Goal: Information Seeking & Learning: Find specific fact

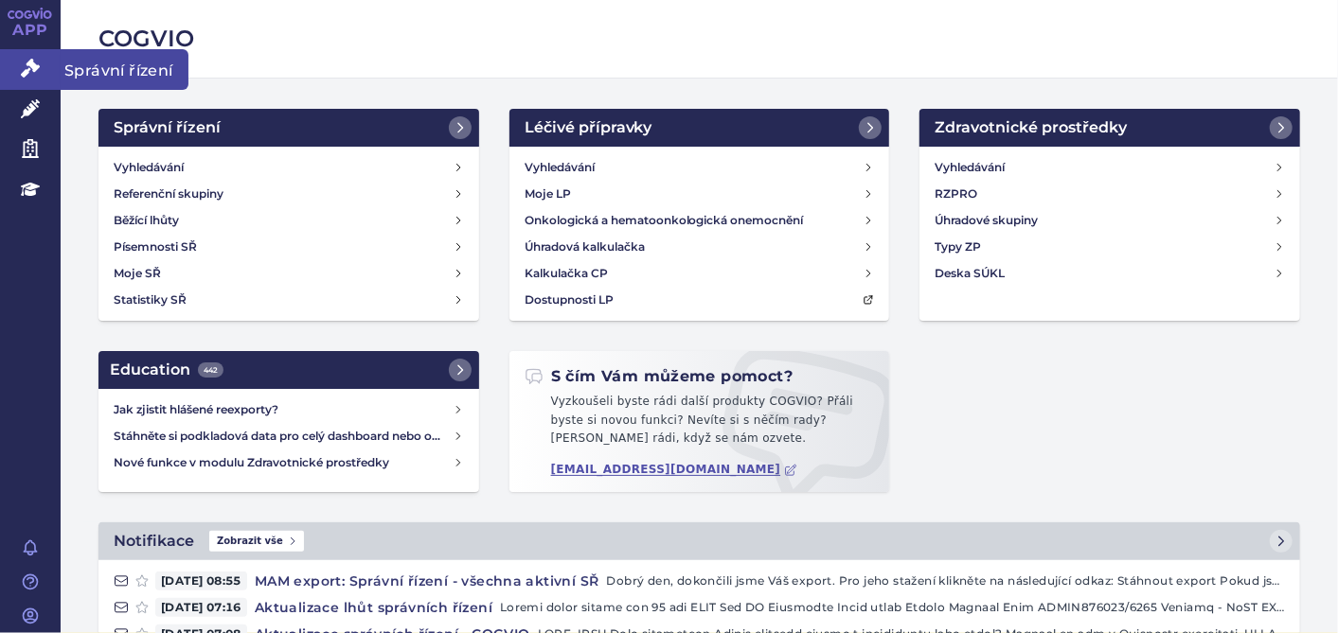
click at [38, 62] on icon at bounding box center [30, 68] width 19 height 19
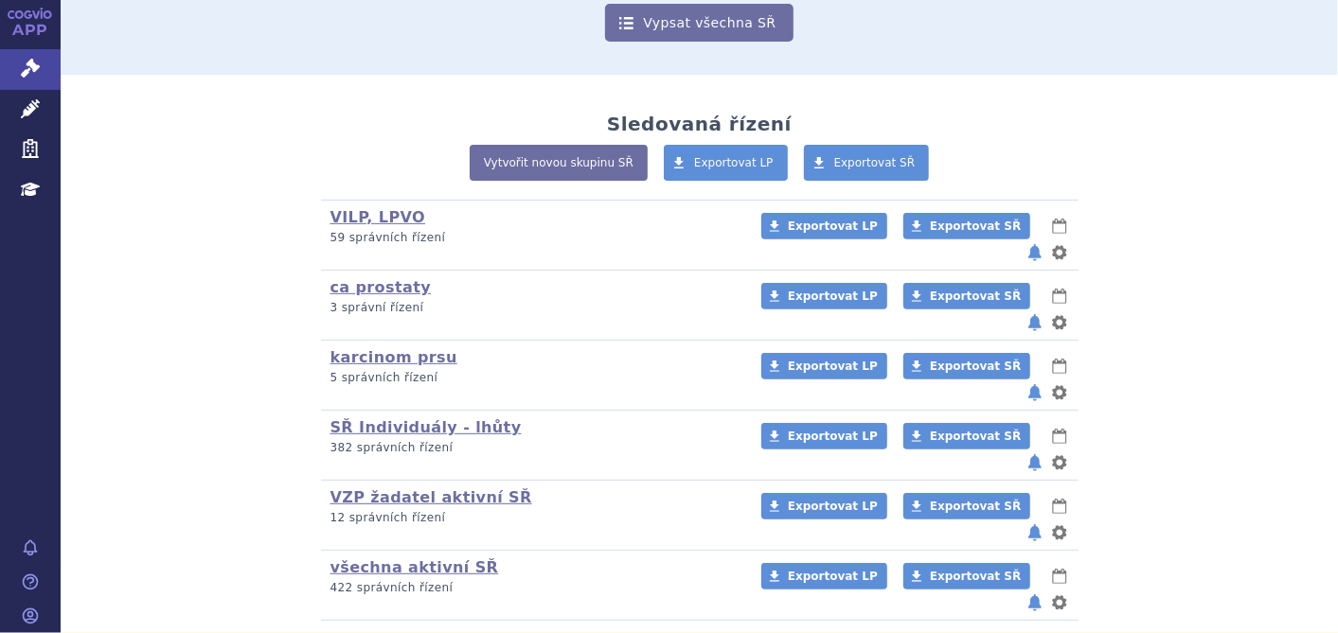
scroll to position [300, 0]
click at [382, 559] on link "všechna aktivní SŘ" at bounding box center [414, 568] width 169 height 18
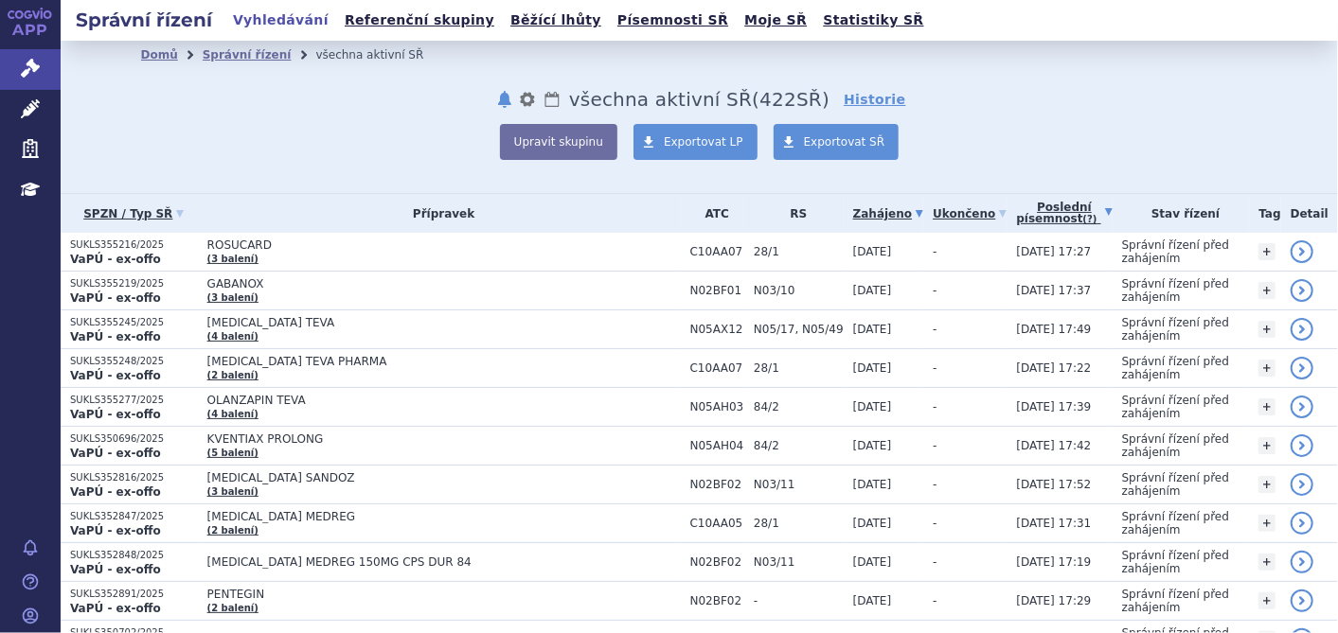
click at [1029, 219] on link "Poslední písemnost (?)" at bounding box center [1064, 213] width 96 height 39
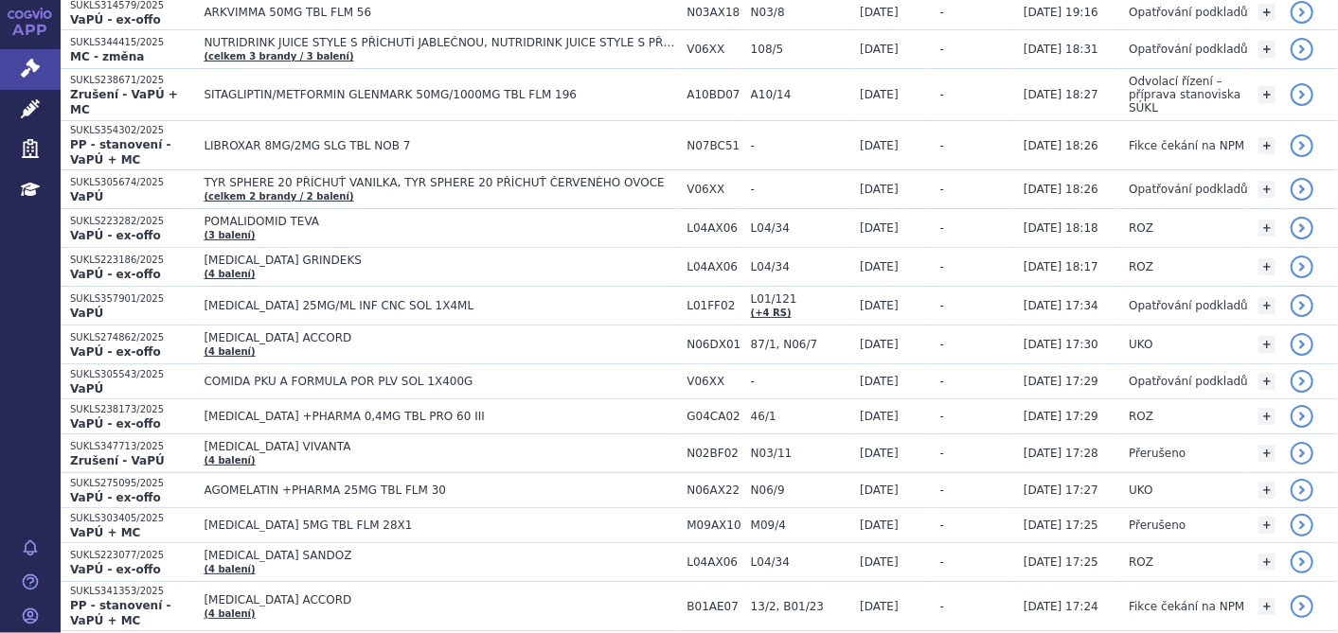
scroll to position [266, 0]
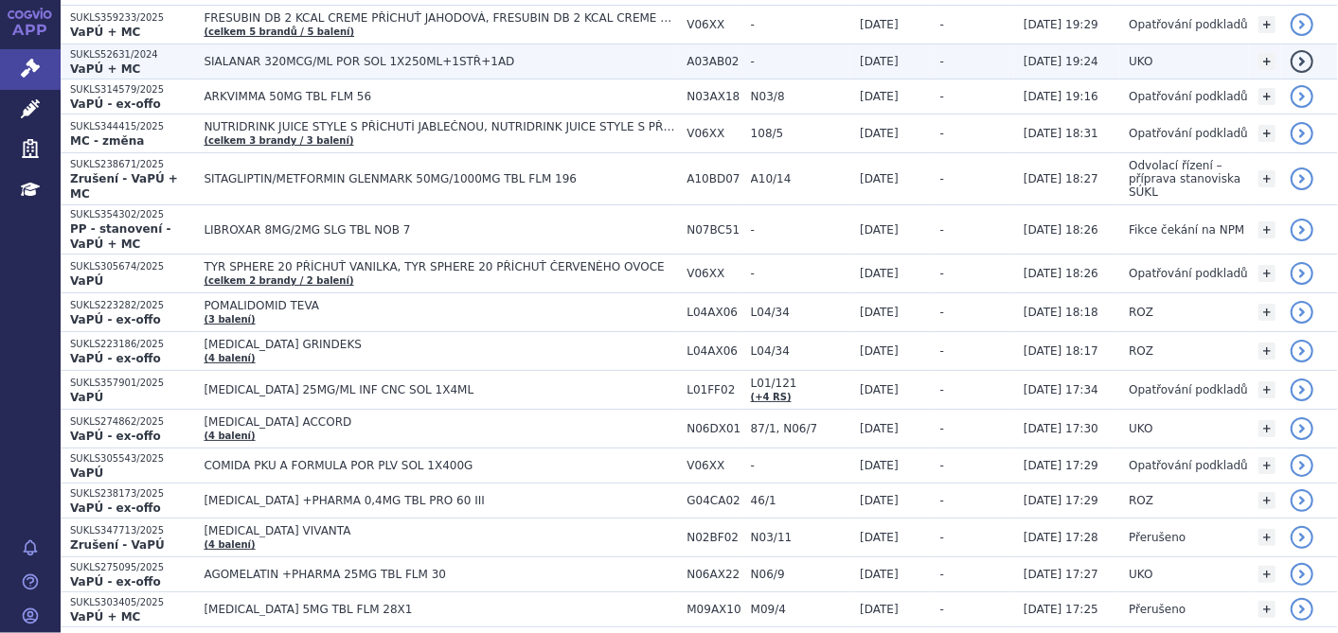
click at [364, 57] on span "SIALANAR 320MCG/ML POR SOL 1X250ML+1STŘ+1AD" at bounding box center [440, 61] width 473 height 13
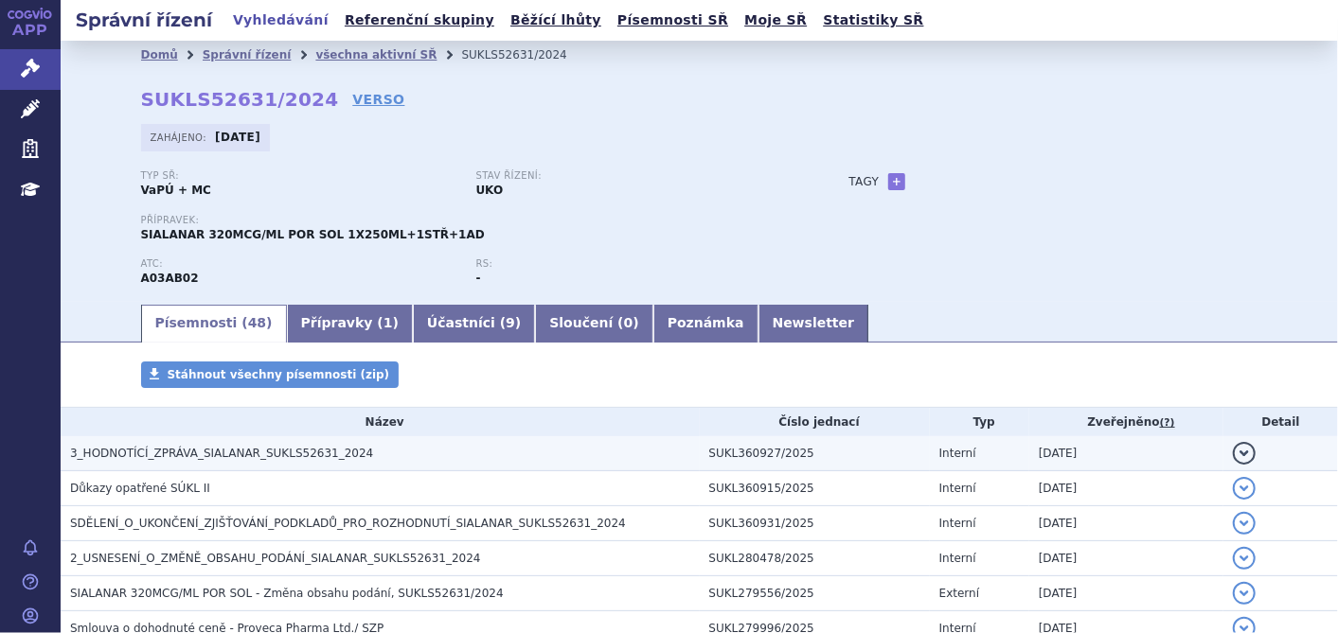
click at [217, 462] on h3 "3_HODNOTÍCÍ_ZPRÁVA_SIALANAR_SUKLS52631_2024" at bounding box center [385, 453] width 630 height 19
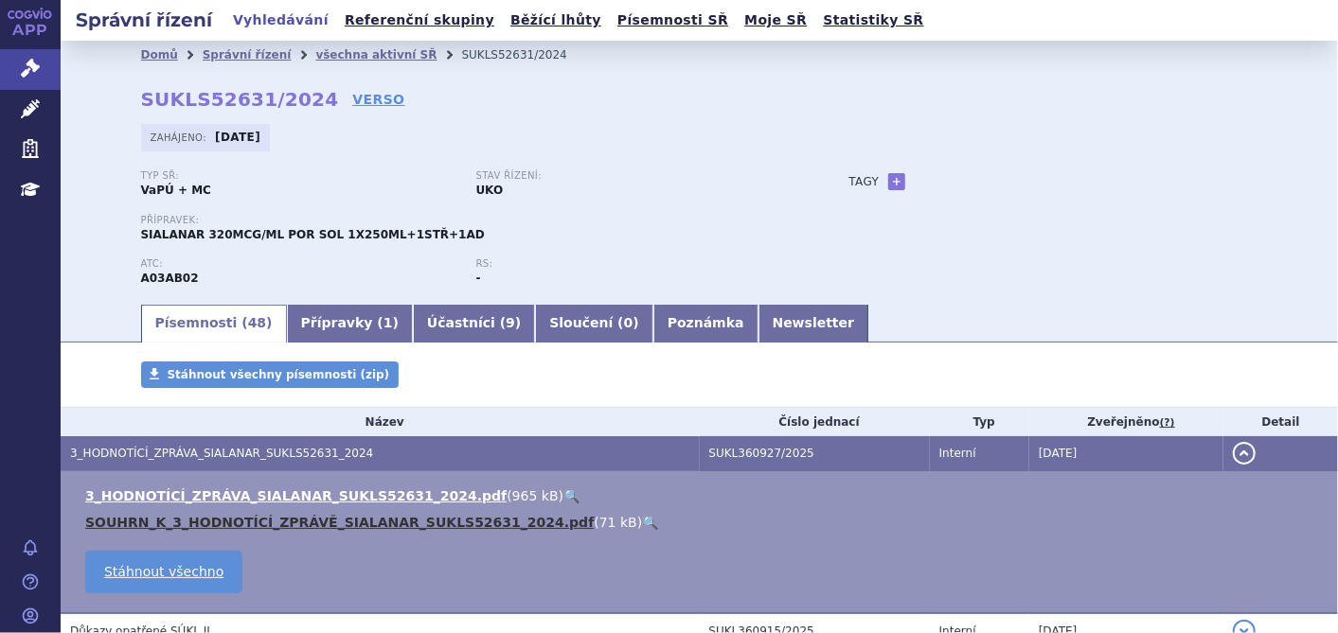
click at [232, 522] on link "SOUHRN_K_3_HODNOTÍCÍ_ZPRÁVĚ_SIALANAR_SUKLS52631_2024.pdf" at bounding box center [339, 522] width 508 height 15
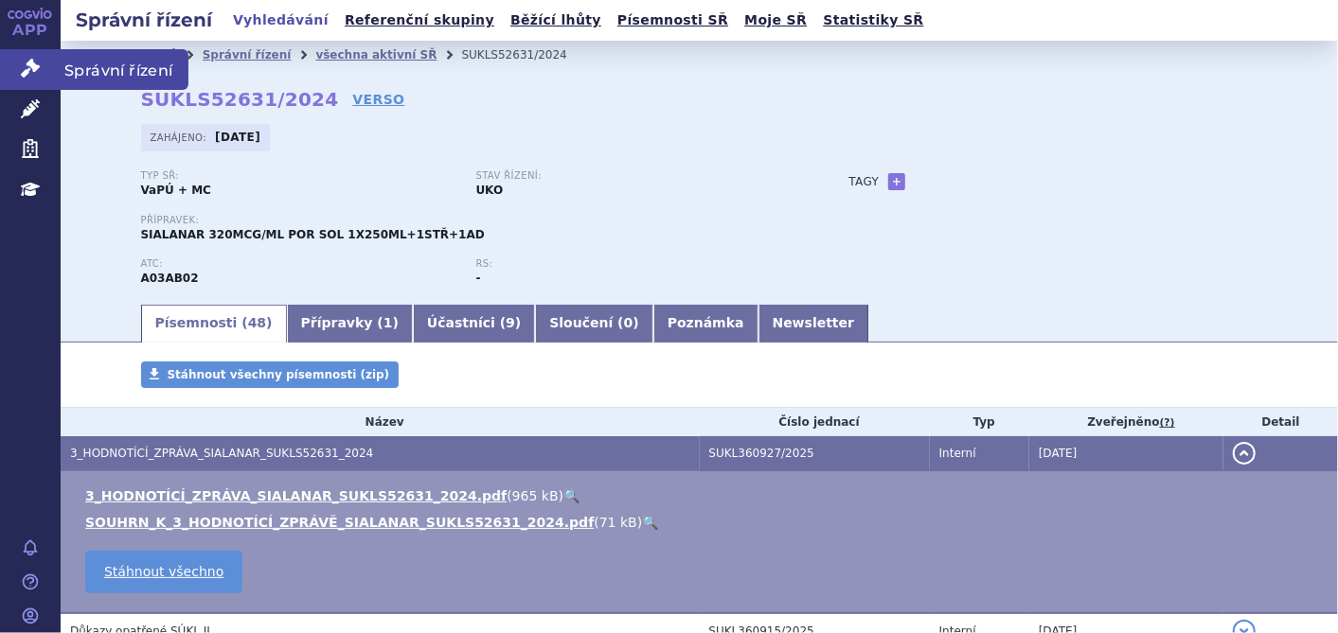
click at [21, 64] on icon at bounding box center [30, 68] width 19 height 19
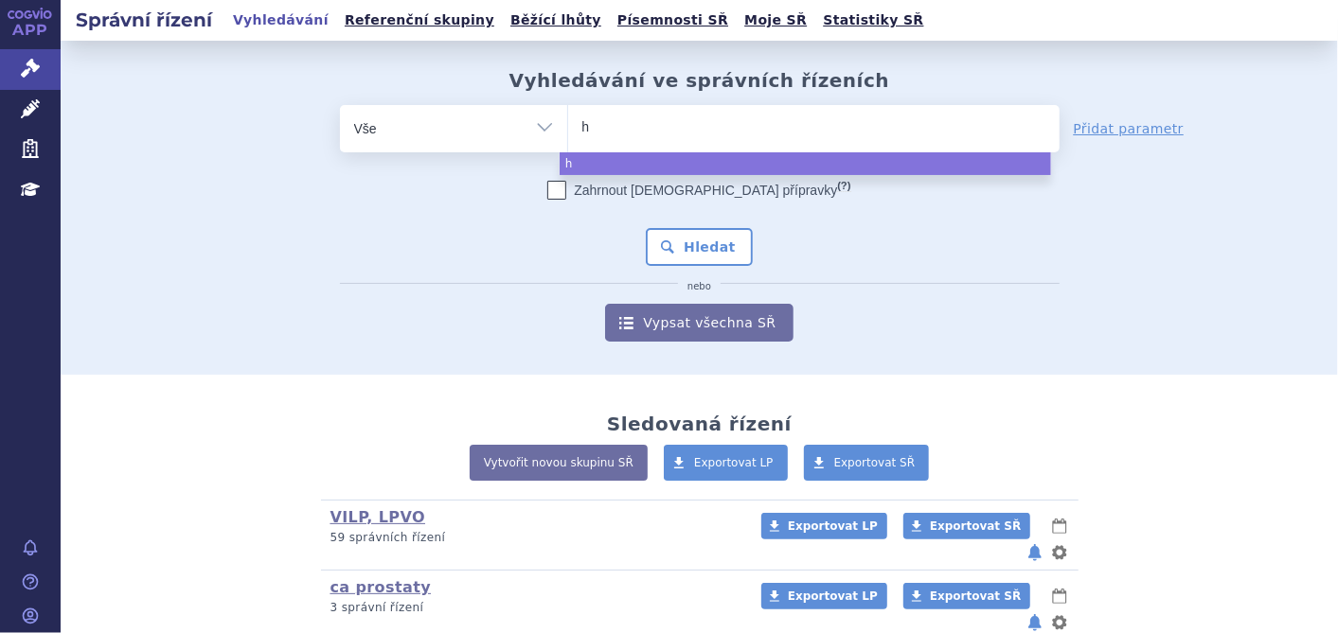
type input "he"
type input "het"
type input "hetr"
type input "hetro"
type input "hetron"
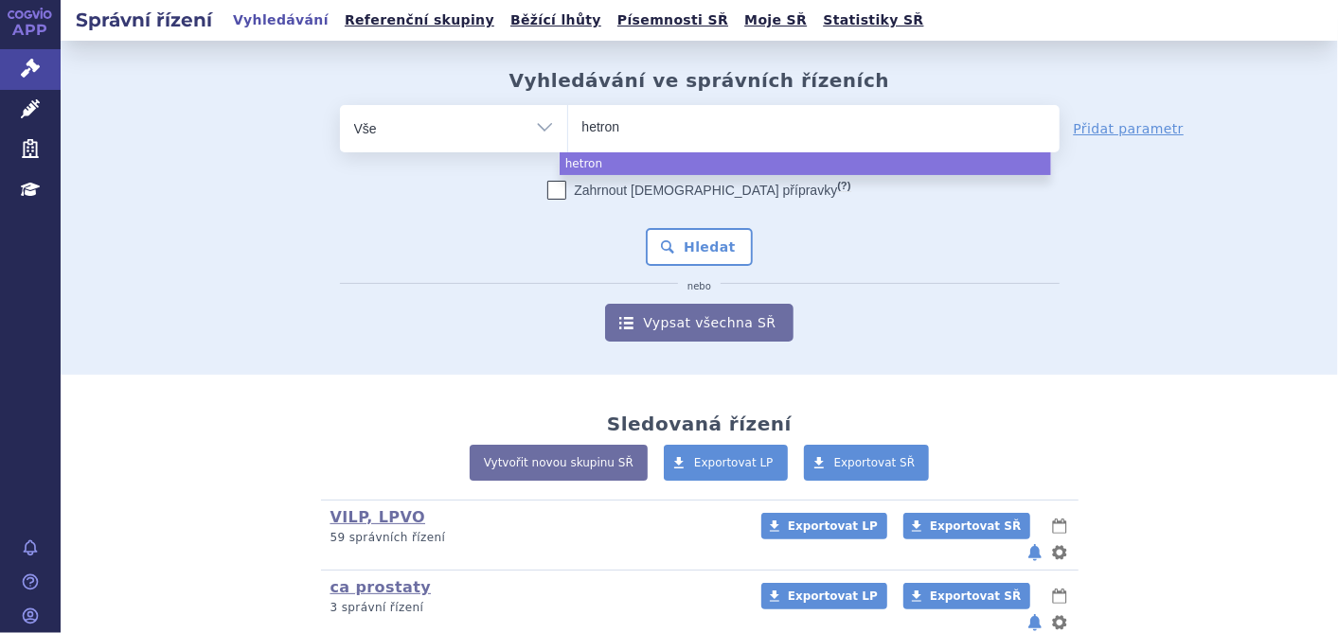
type input "hetroni"
type input "hetronif"
type input "hetronifl"
type input "hetronifly"
select select "hetronifly"
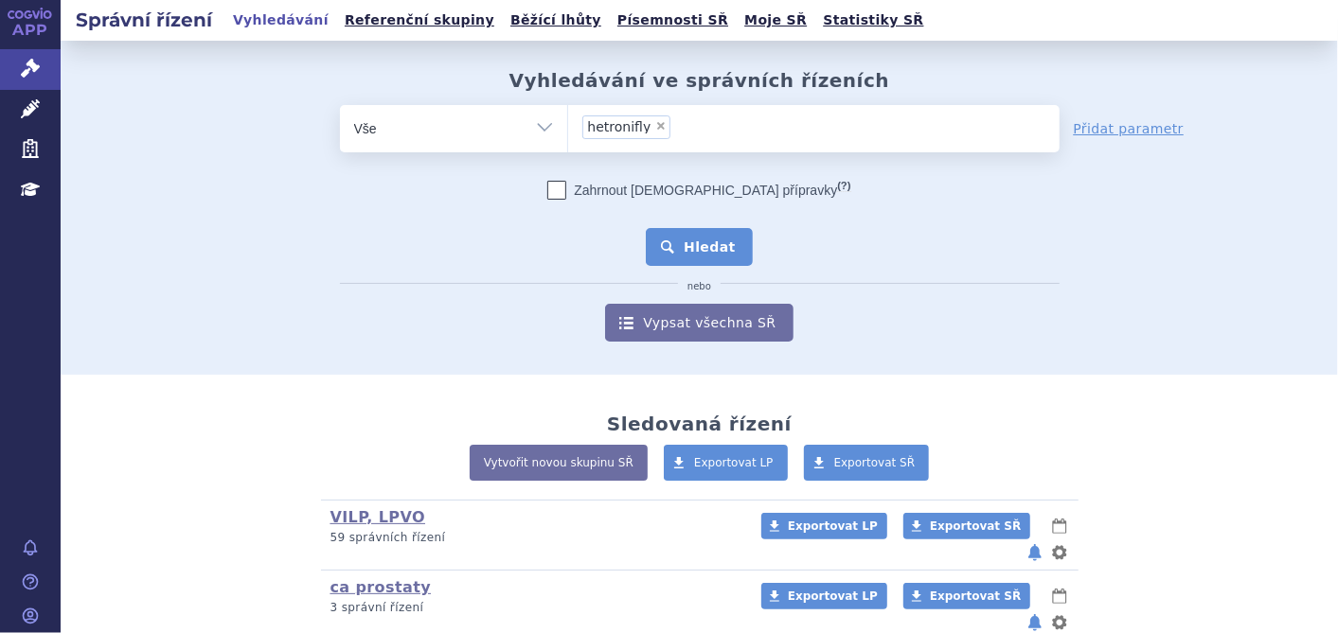
click at [667, 255] on button "Hledat" at bounding box center [699, 247] width 107 height 38
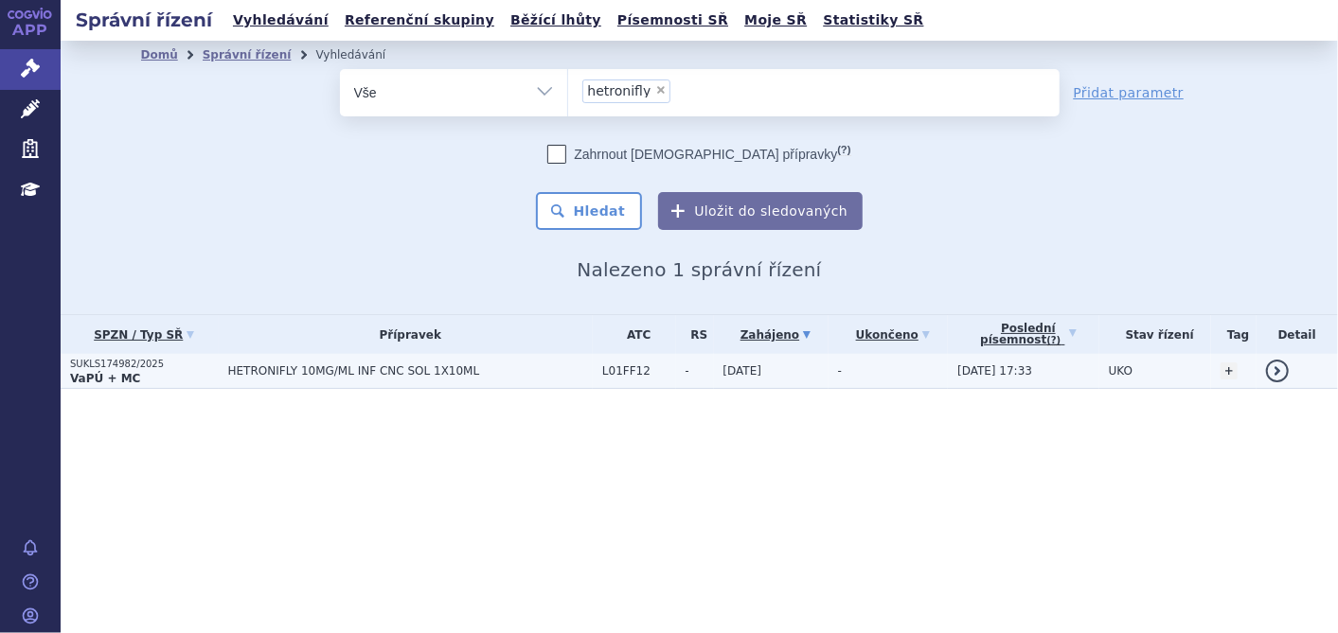
click at [254, 381] on td "HETRONIFLY 10MG/ML INF CNC SOL 1X10ML" at bounding box center [406, 371] width 374 height 35
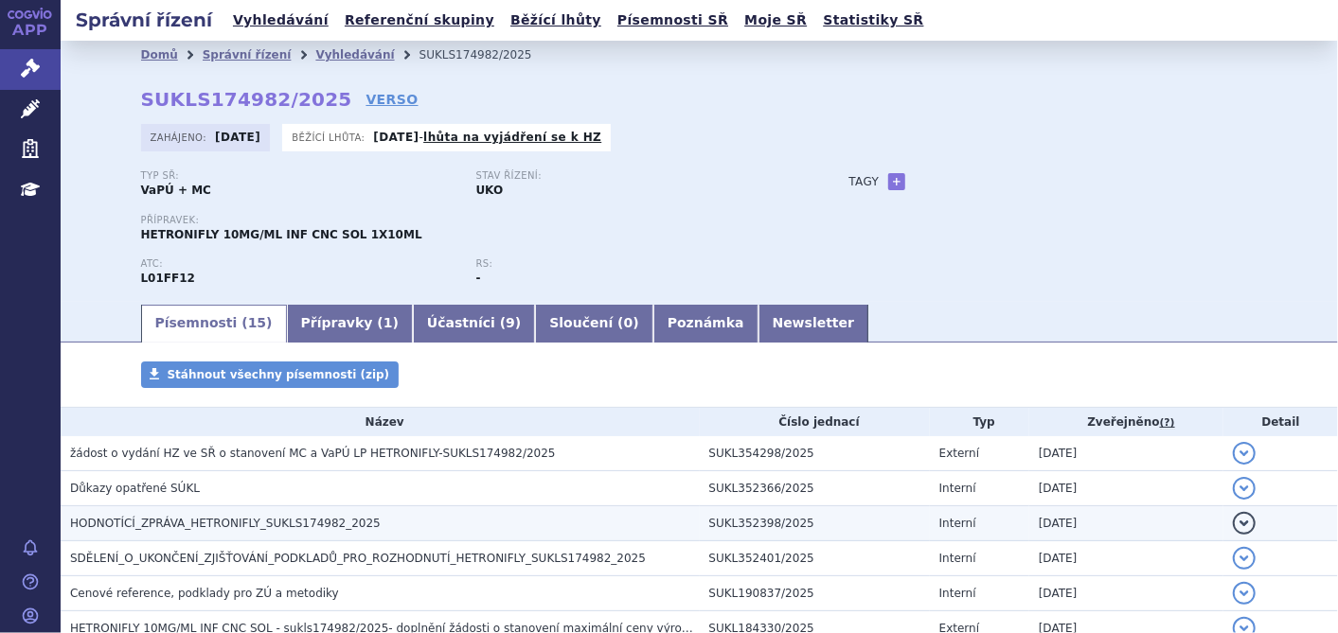
click at [232, 532] on h3 "HODNOTÍCÍ_ZPRÁVA_HETRONIFLY_SUKLS174982_2025" at bounding box center [385, 523] width 630 height 19
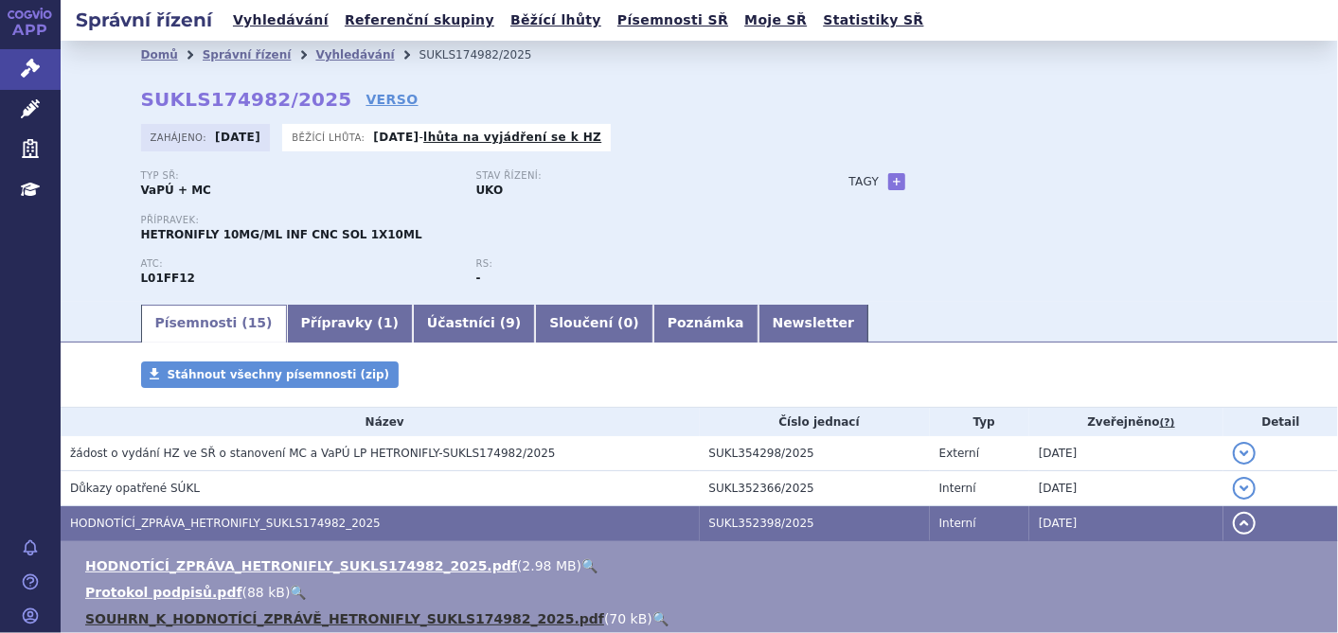
click at [240, 619] on link "SOUHRN_K_HODNOTÍCÍ_ZPRÁVĚ_HETRONIFLY_SUKLS174982_2025.pdf" at bounding box center [344, 619] width 519 height 15
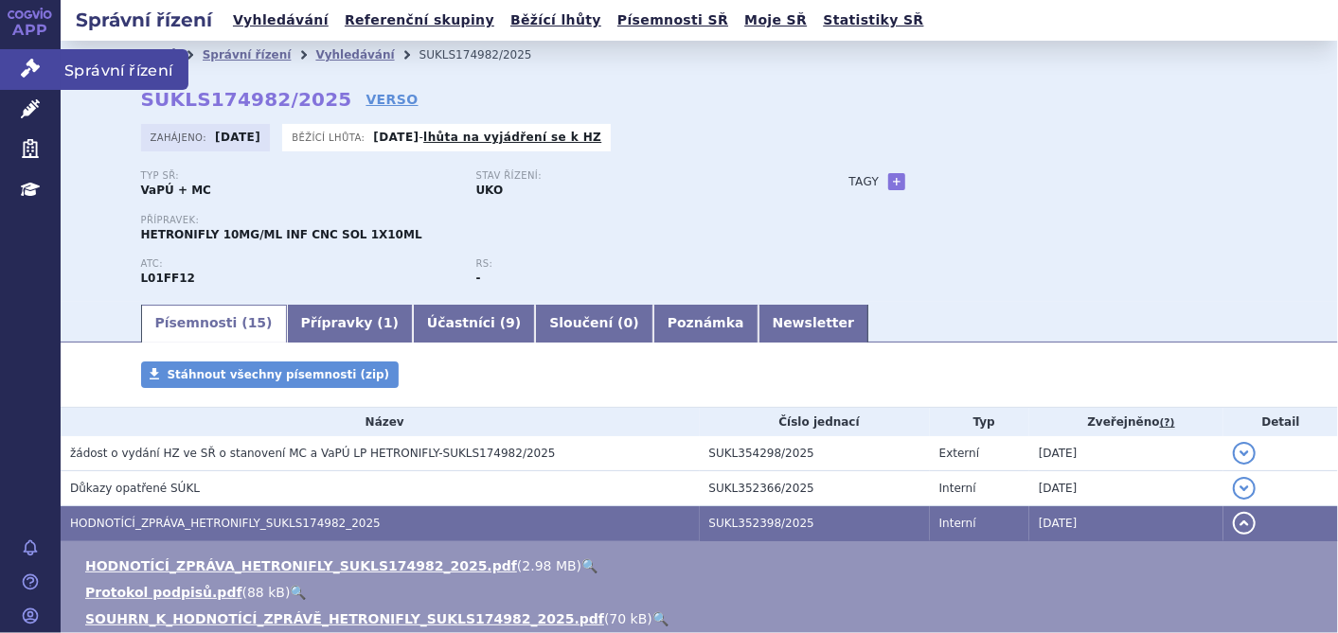
click at [36, 67] on icon at bounding box center [30, 68] width 19 height 19
